Goal: Complete application form

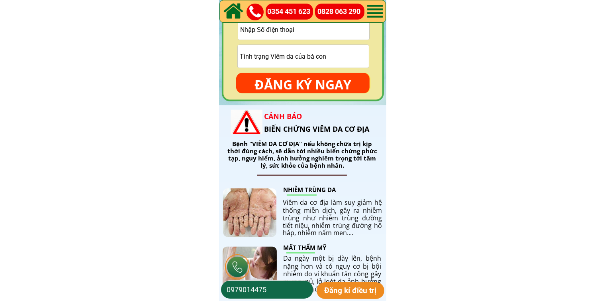
scroll to position [1188, 0]
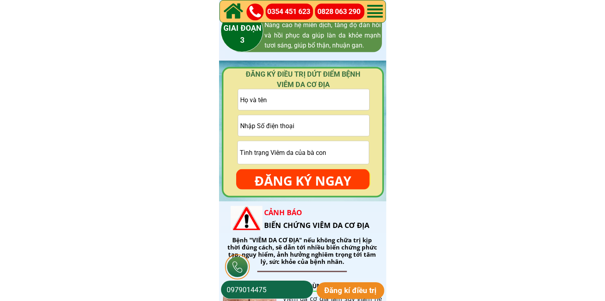
drag, startPoint x: 328, startPoint y: 124, endPoint x: 327, endPoint y: 119, distance: 4.9
click at [327, 122] on input "tel" at bounding box center [303, 125] width 131 height 21
paste input "0946777353"
type input "0946777353"
click at [324, 98] on input "text" at bounding box center [303, 99] width 131 height 21
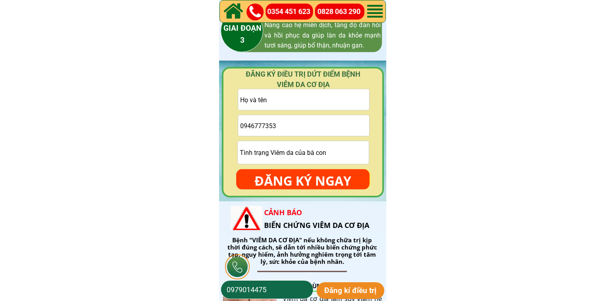
paste input "[PERSON_NAME]"
type input "[PERSON_NAME]"
click at [302, 171] on p "ĐĂNG KÝ NGAY" at bounding box center [303, 180] width 134 height 23
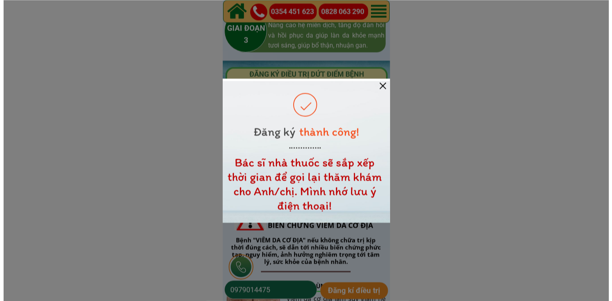
scroll to position [0, 0]
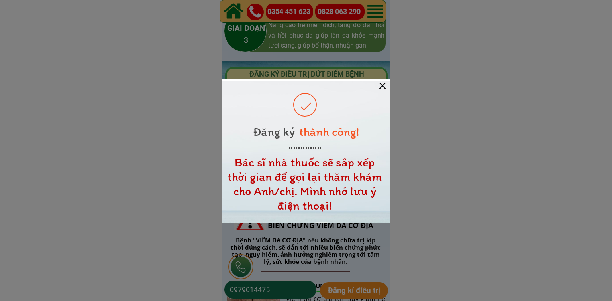
click at [382, 86] on div at bounding box center [382, 86] width 6 height 6
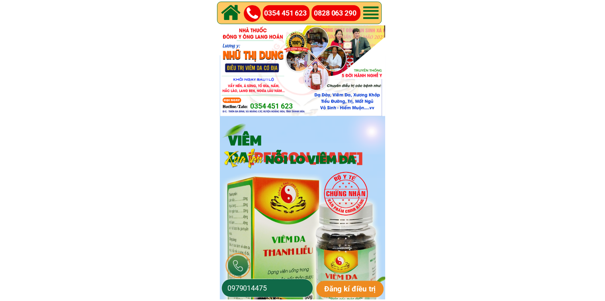
scroll to position [1188, 0]
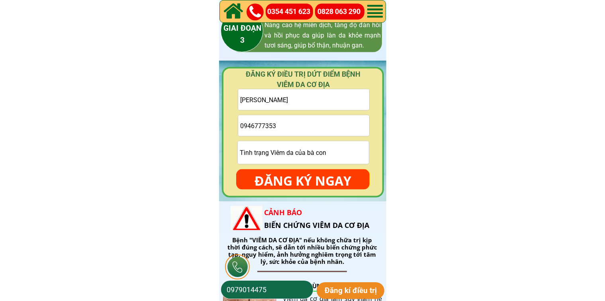
click at [317, 125] on input "0946777353" at bounding box center [303, 125] width 131 height 21
paste input "038 780 8368"
type input "038 780 8368"
click at [314, 95] on input "[PERSON_NAME]" at bounding box center [303, 99] width 131 height 21
paste input "[PERSON_NAME]"
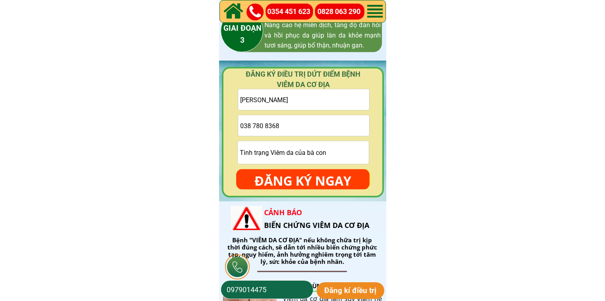
type input "[PERSON_NAME]"
click at [254, 126] on input "038 780 8368" at bounding box center [303, 125] width 131 height 21
click at [263, 123] on input "038780 8368" at bounding box center [303, 125] width 131 height 21
type input "0387808368"
click at [300, 181] on p "ĐĂNG KÝ NGAY" at bounding box center [303, 180] width 134 height 23
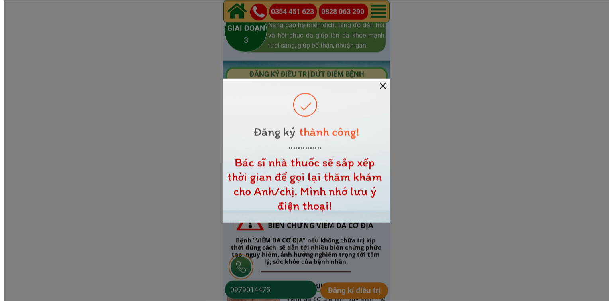
scroll to position [0, 0]
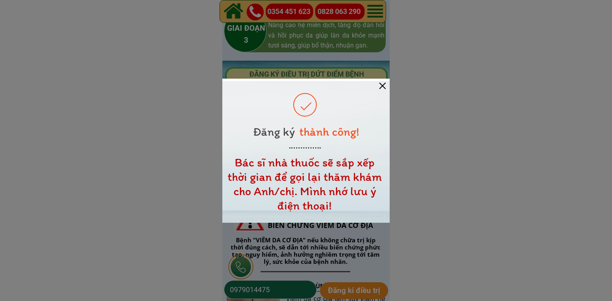
click at [382, 87] on div at bounding box center [382, 86] width 6 height 6
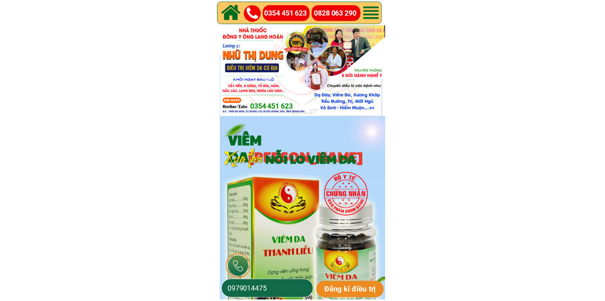
scroll to position [1188, 0]
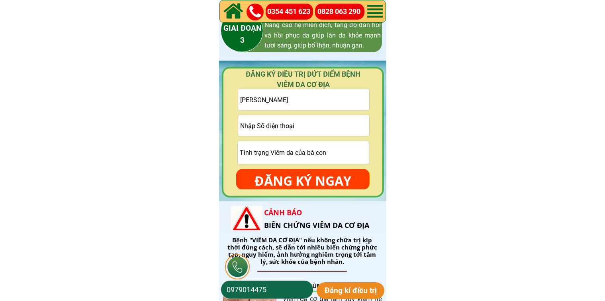
click at [352, 126] on input "tel" at bounding box center [303, 125] width 131 height 21
paste input "0976586379"
type input "0976586379"
click at [316, 99] on input "[PERSON_NAME]" at bounding box center [303, 99] width 131 height 21
paste input "Cong [PERSON_NAME]"
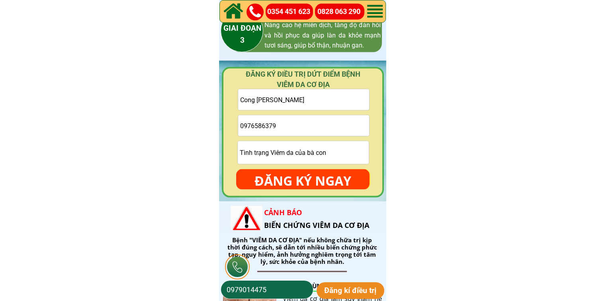
type input "Cong [PERSON_NAME]"
click at [311, 183] on p "ĐĂNG KÝ NGAY" at bounding box center [303, 180] width 134 height 23
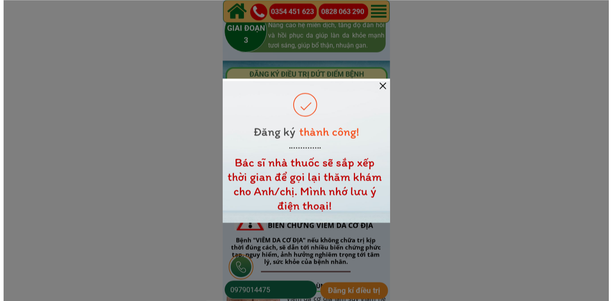
scroll to position [0, 0]
